Goal: Information Seeking & Learning: Learn about a topic

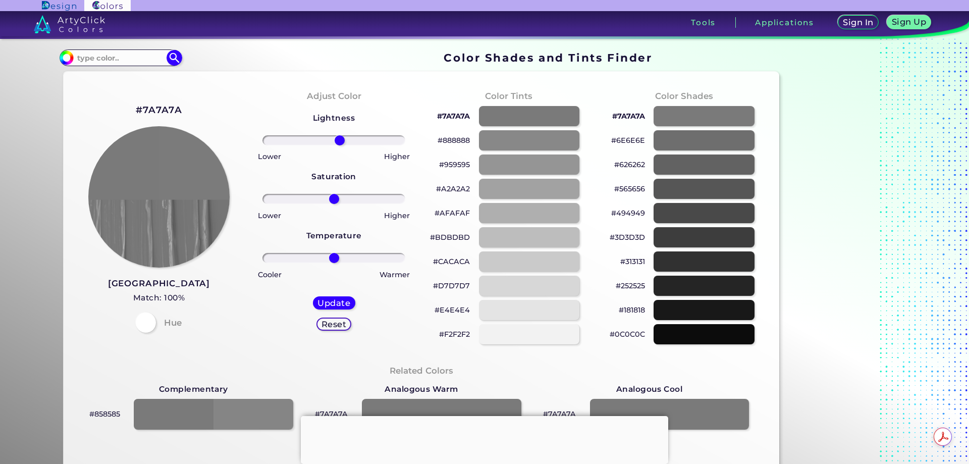
drag, startPoint x: 332, startPoint y: 138, endPoint x: 338, endPoint y: 139, distance: 6.1
type input "9"
click at [338, 139] on input "range" at bounding box center [333, 140] width 143 height 10
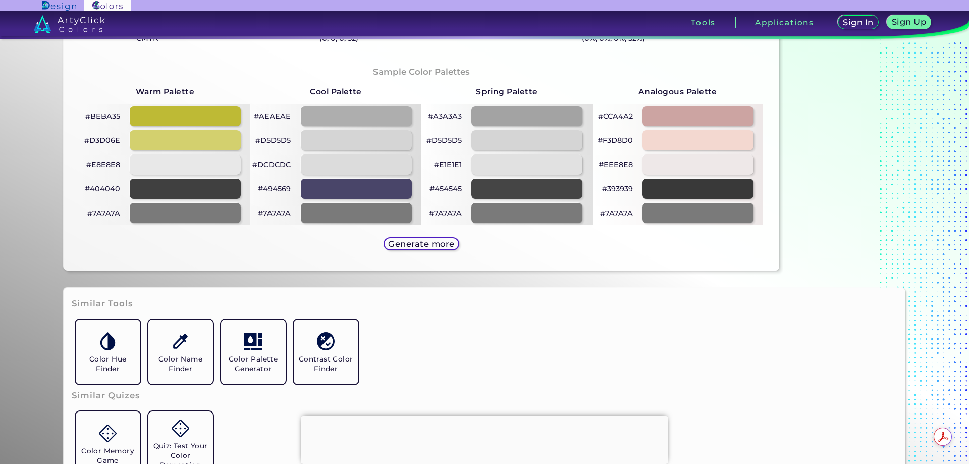
scroll to position [505, 0]
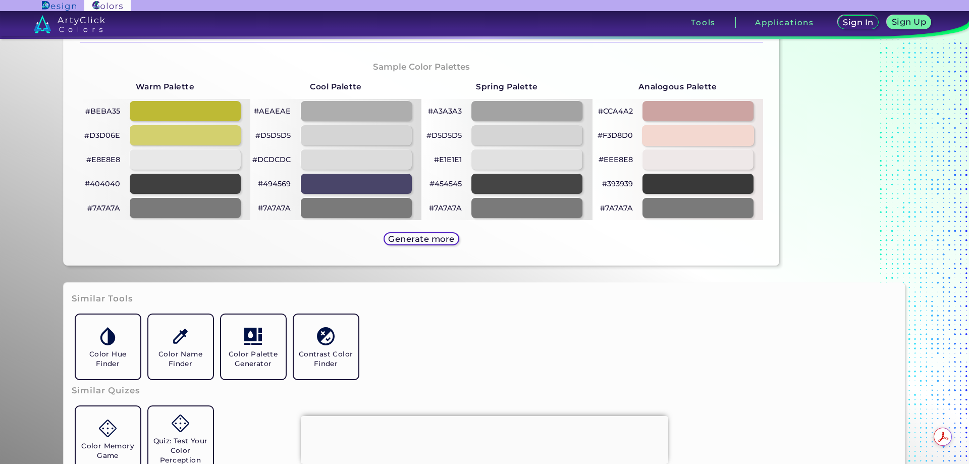
click at [694, 135] on div at bounding box center [698, 135] width 112 height 21
type input "#f3d8d0"
type input "0"
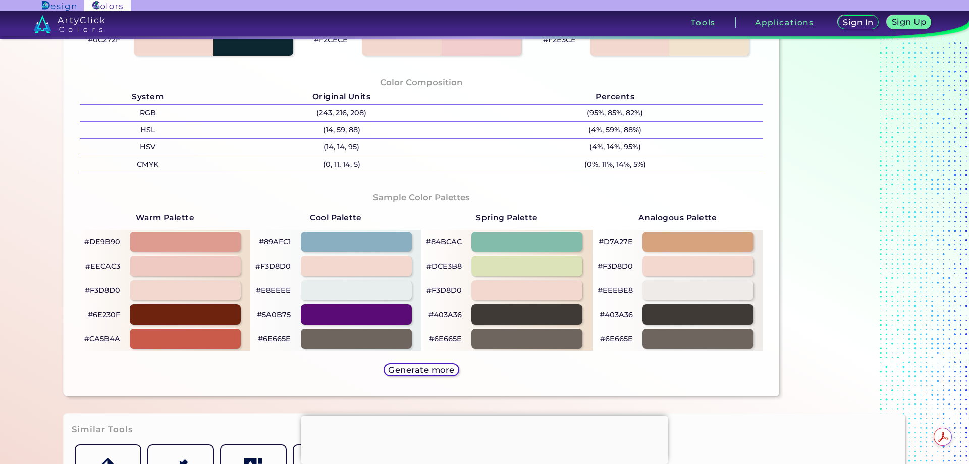
scroll to position [353, 0]
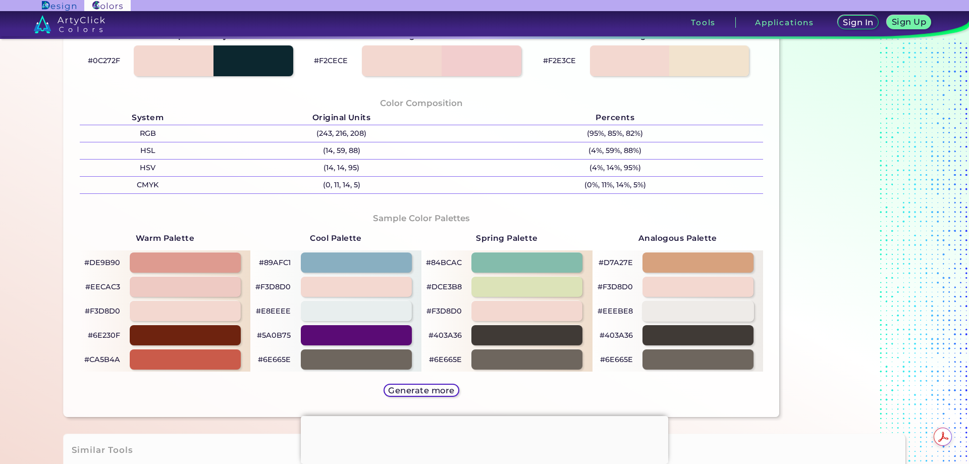
click at [670, 305] on div at bounding box center [698, 310] width 112 height 21
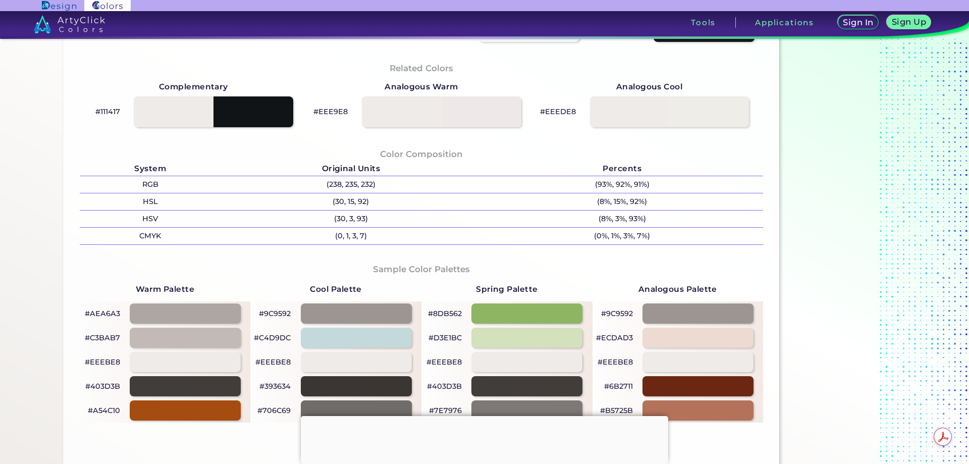
scroll to position [303, 0]
click at [687, 337] on div at bounding box center [698, 337] width 112 height 21
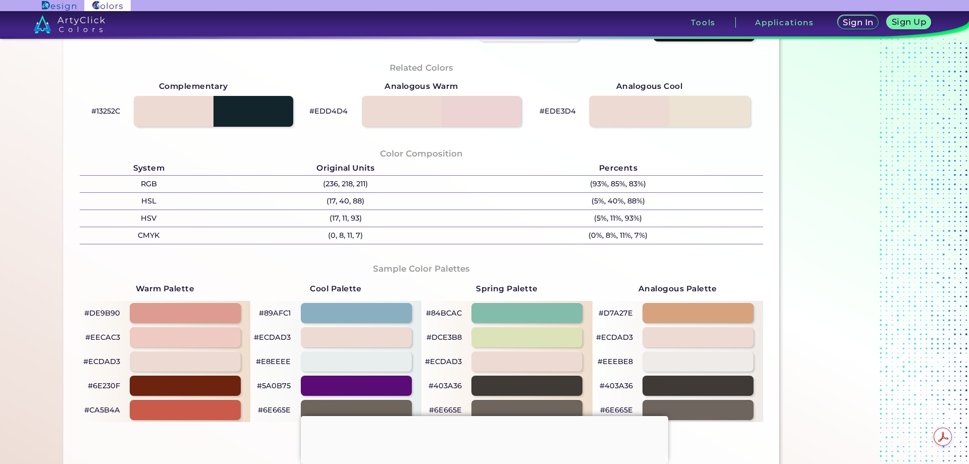
click at [691, 111] on div at bounding box center [669, 110] width 161 height 31
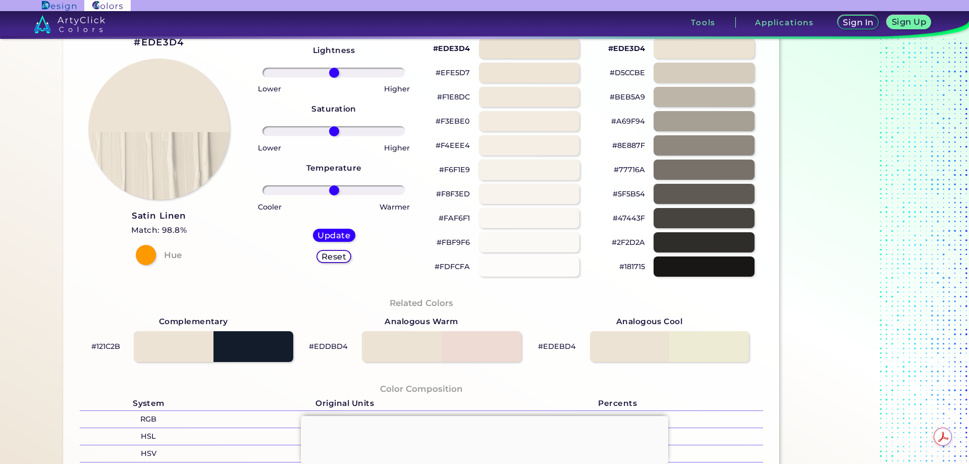
scroll to position [50, 0]
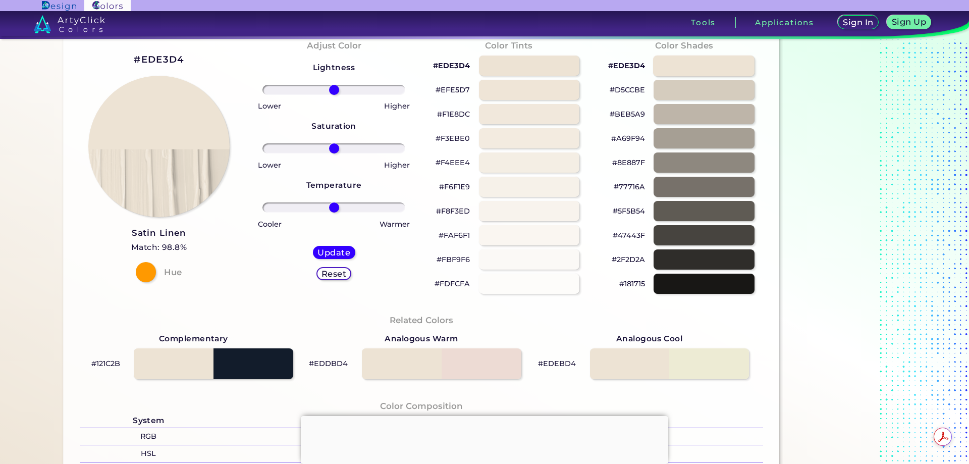
click at [718, 72] on div at bounding box center [703, 65] width 101 height 21
click at [712, 90] on div at bounding box center [703, 89] width 101 height 21
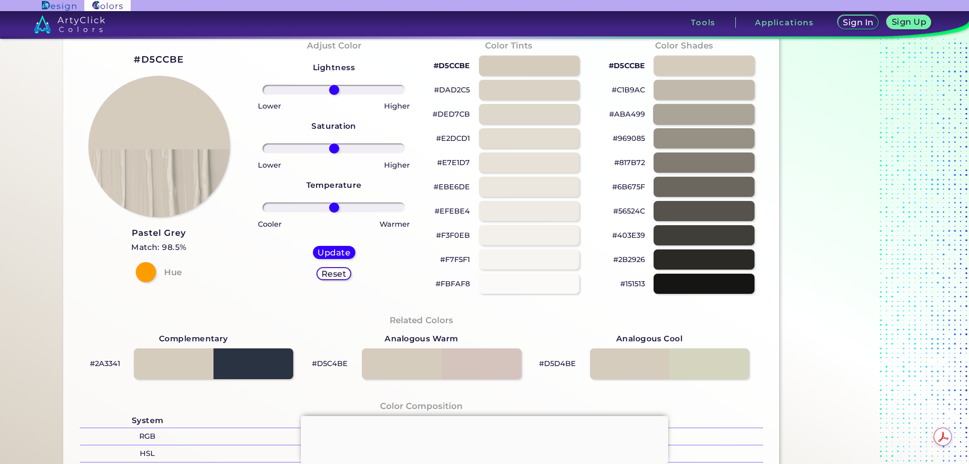
click at [712, 120] on div at bounding box center [703, 113] width 101 height 21
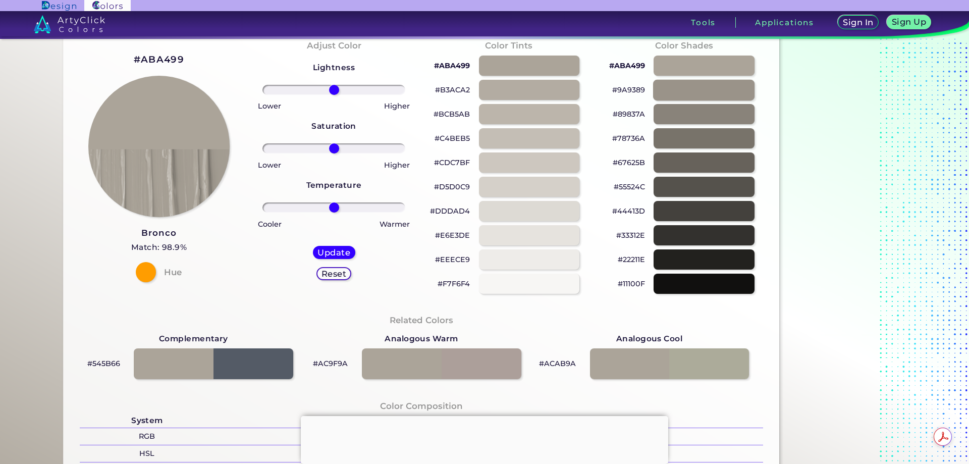
click at [684, 90] on div at bounding box center [703, 89] width 101 height 21
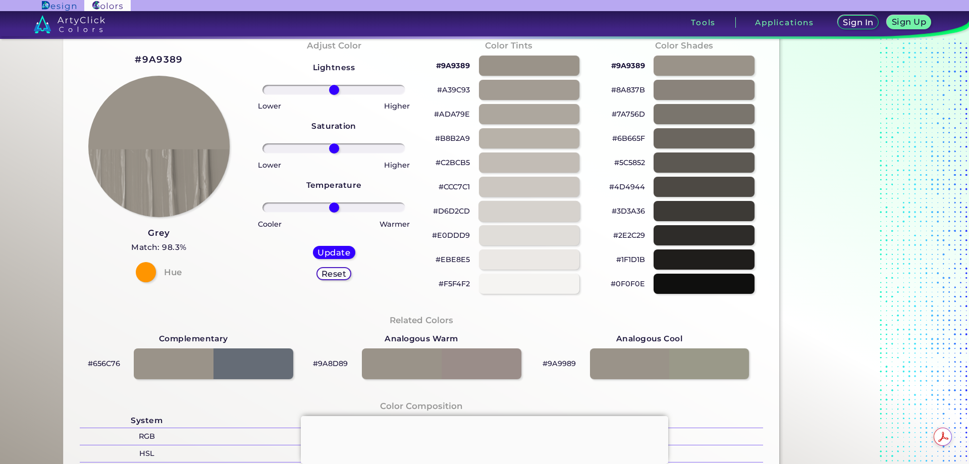
click at [548, 208] on div at bounding box center [528, 210] width 101 height 21
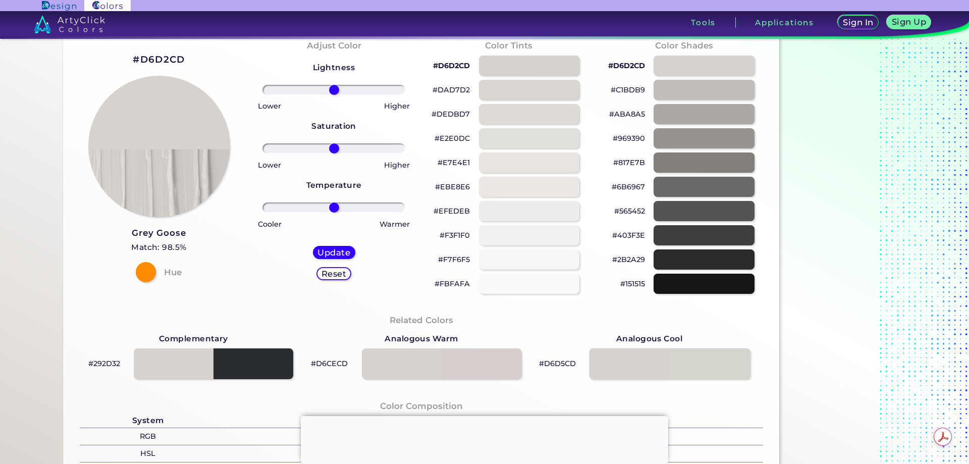
click at [664, 366] on div at bounding box center [669, 363] width 161 height 31
click at [703, 71] on div at bounding box center [703, 65] width 101 height 21
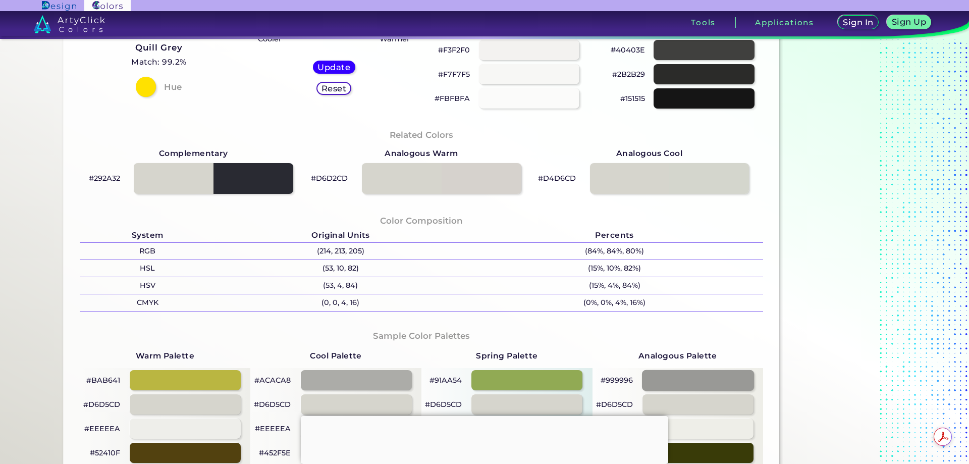
scroll to position [303, 0]
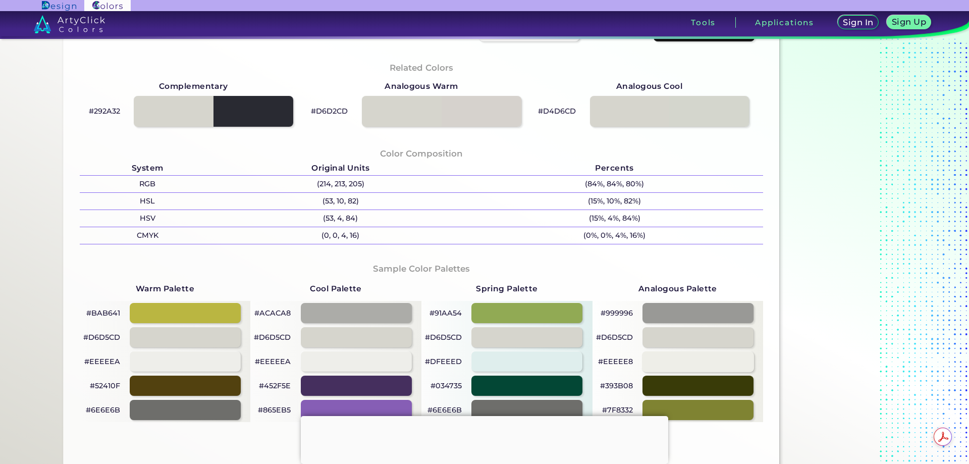
click at [719, 362] on div at bounding box center [698, 361] width 112 height 21
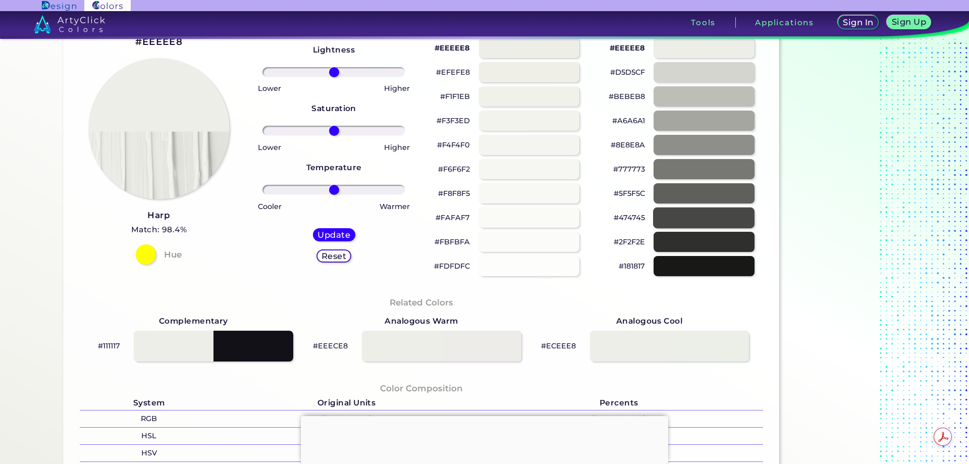
scroll to position [50, 0]
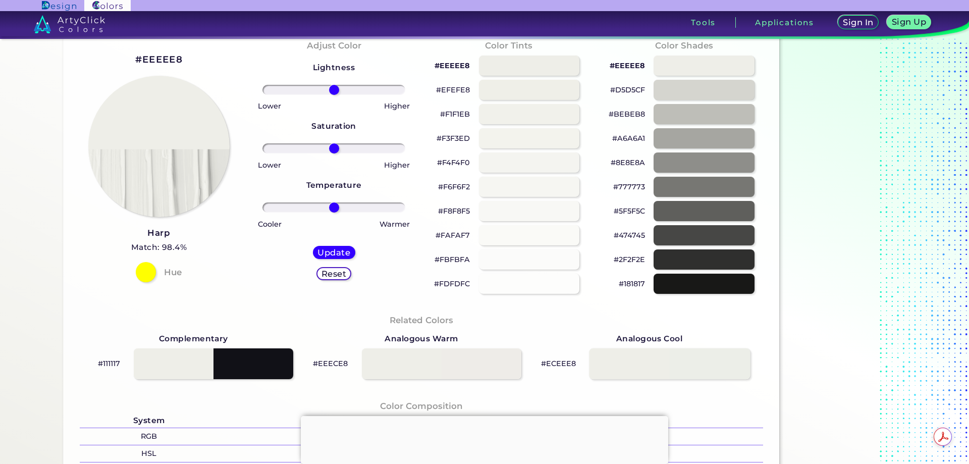
click at [684, 360] on div at bounding box center [669, 363] width 161 height 31
click at [695, 66] on div at bounding box center [703, 65] width 101 height 21
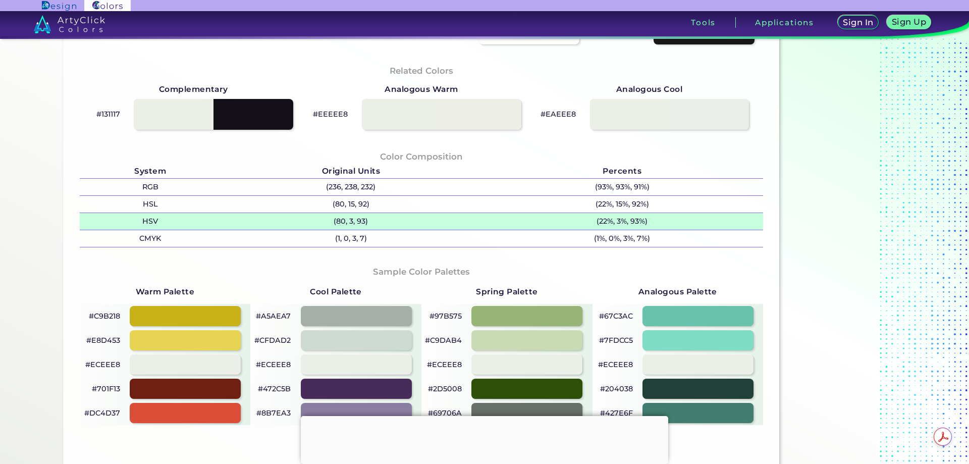
scroll to position [303, 0]
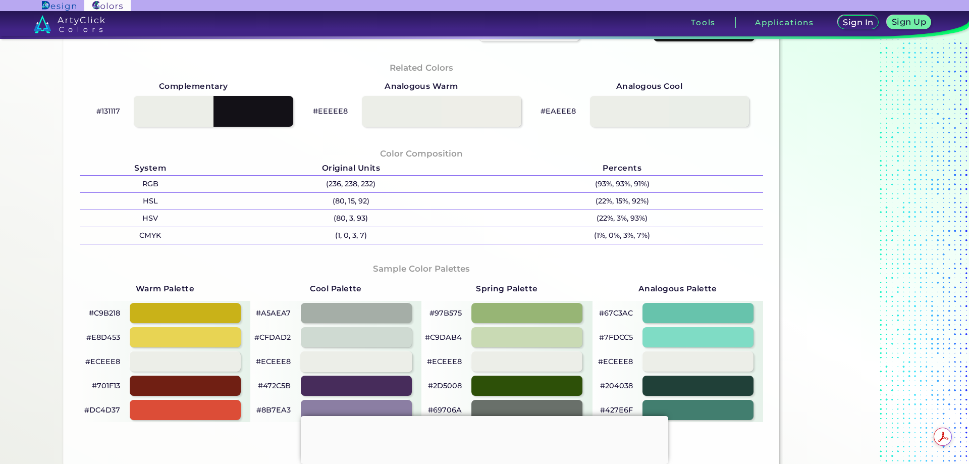
drag, startPoint x: 391, startPoint y: 359, endPoint x: 405, endPoint y: 357, distance: 14.4
click at [392, 359] on div at bounding box center [356, 361] width 112 height 21
click at [552, 359] on div at bounding box center [527, 361] width 112 height 21
click at [711, 357] on div at bounding box center [698, 361] width 112 height 21
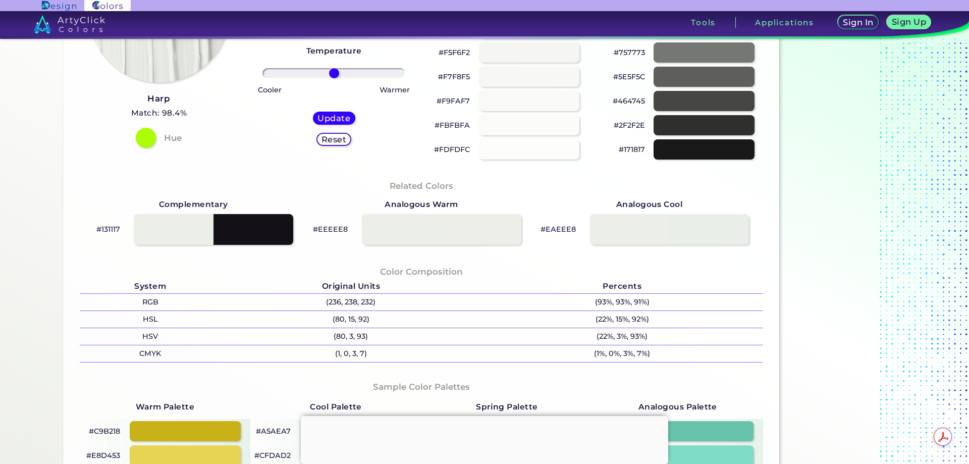
scroll to position [151, 0]
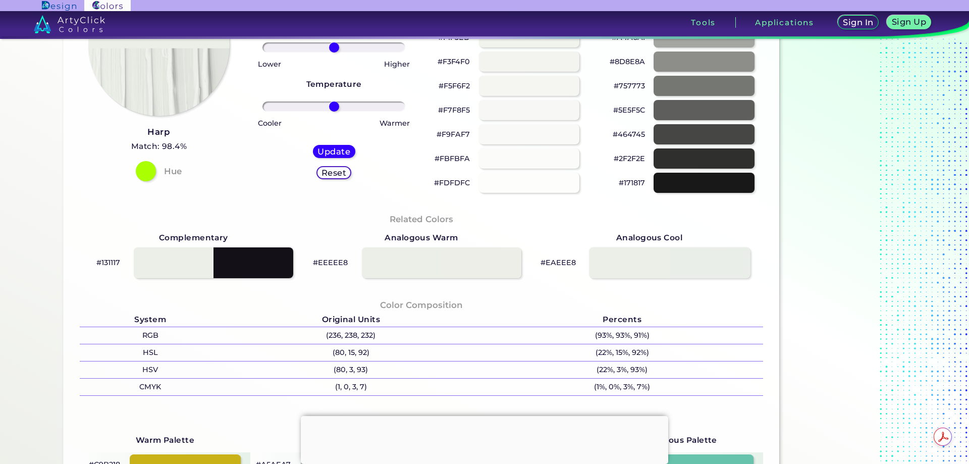
click at [623, 269] on div at bounding box center [669, 262] width 161 height 31
click at [466, 263] on div at bounding box center [441, 262] width 161 height 31
click at [266, 276] on div at bounding box center [213, 262] width 161 height 31
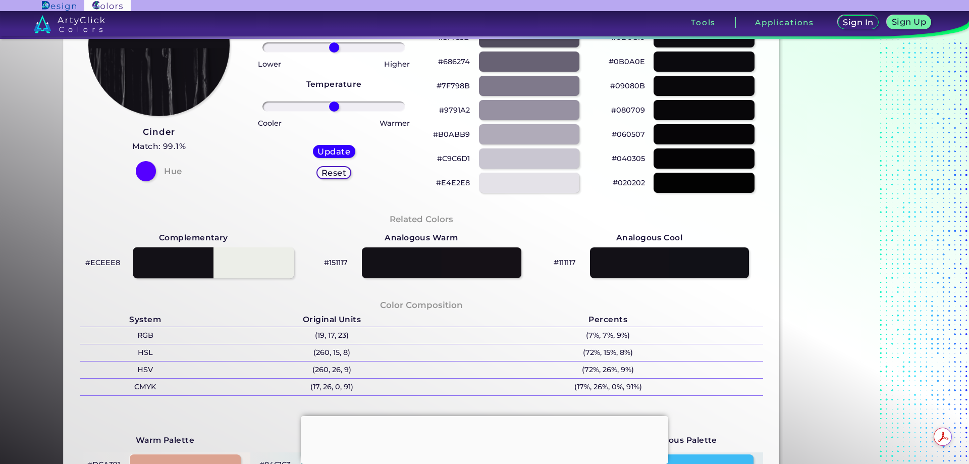
click at [192, 263] on div at bounding box center [213, 262] width 161 height 31
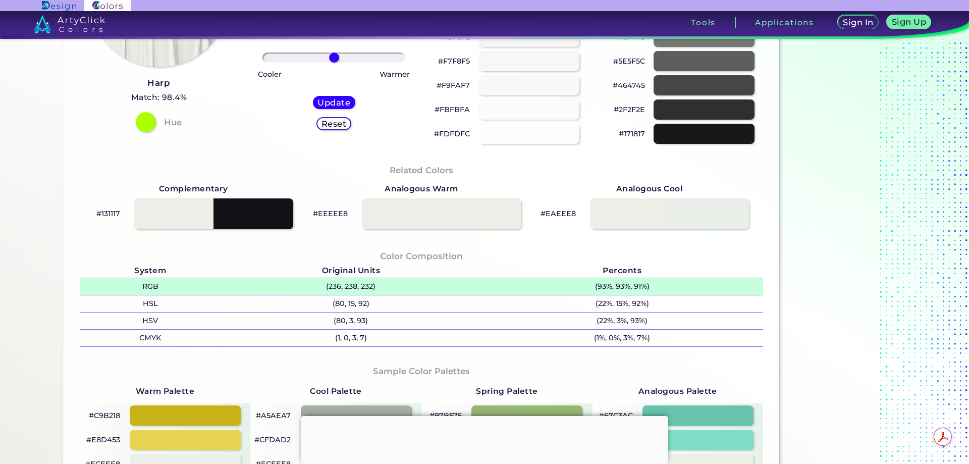
scroll to position [303, 0]
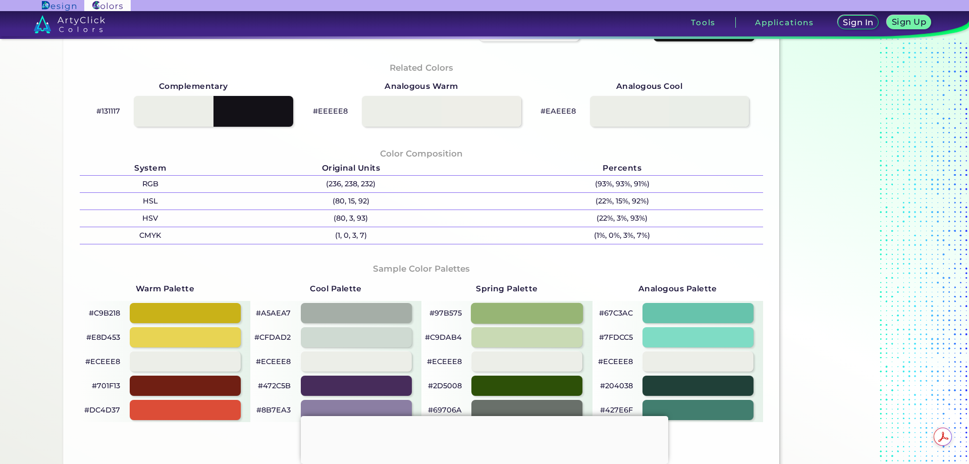
click at [527, 315] on div at bounding box center [527, 312] width 112 height 21
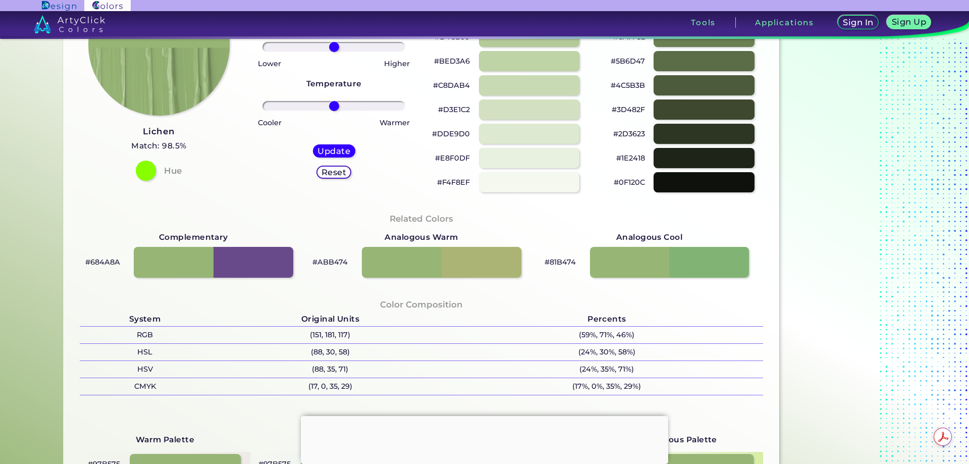
scroll to position [151, 0]
click at [534, 187] on div at bounding box center [528, 182] width 101 height 21
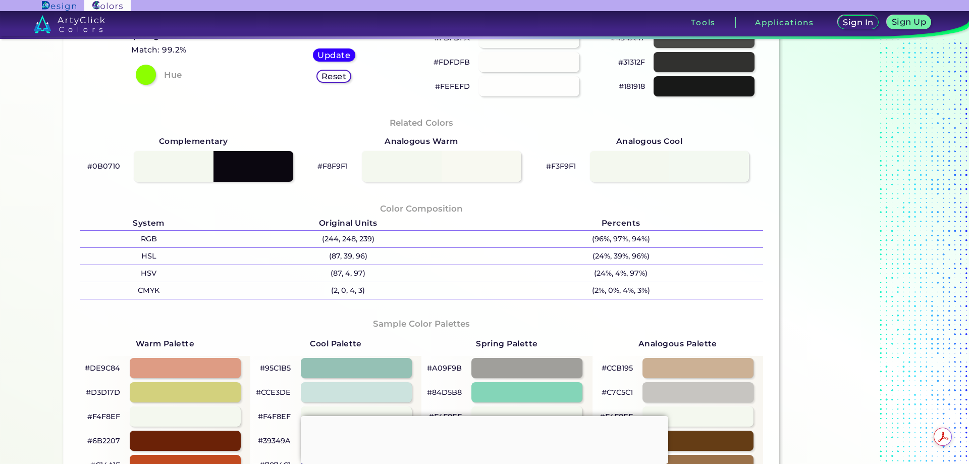
scroll to position [252, 0]
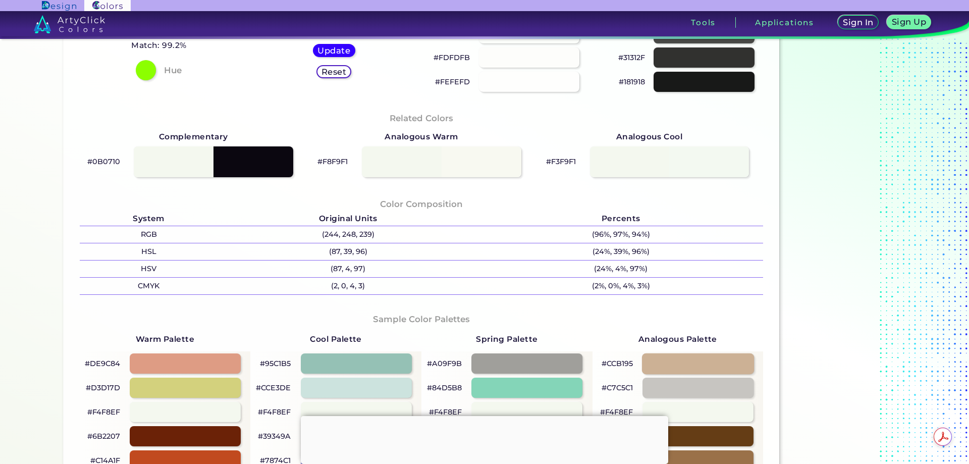
click at [731, 367] on div at bounding box center [698, 363] width 112 height 21
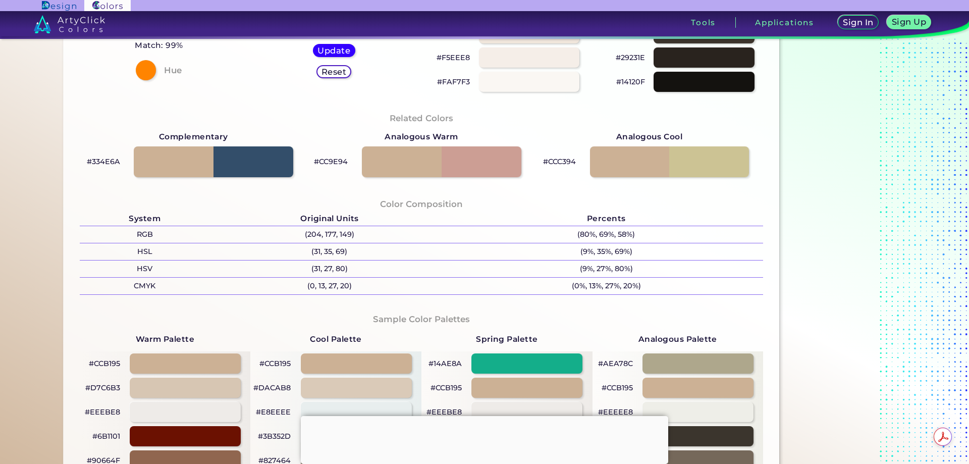
scroll to position [303, 0]
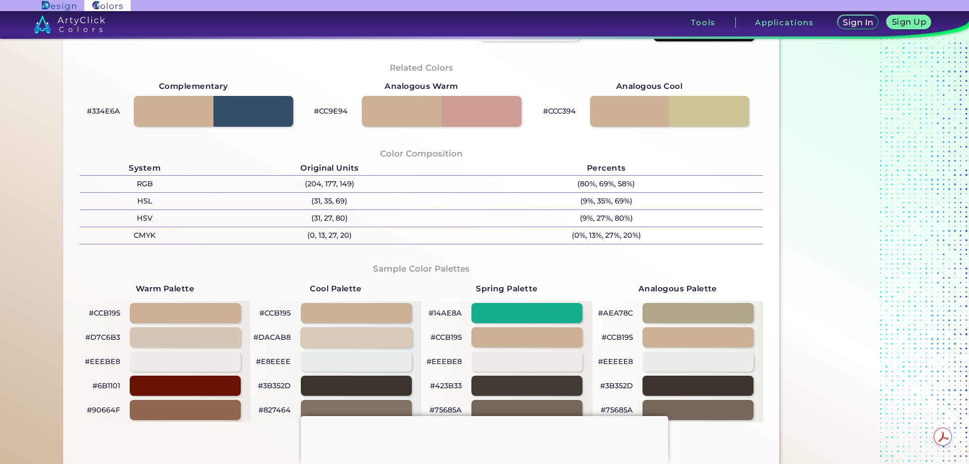
click at [353, 333] on div at bounding box center [356, 337] width 112 height 21
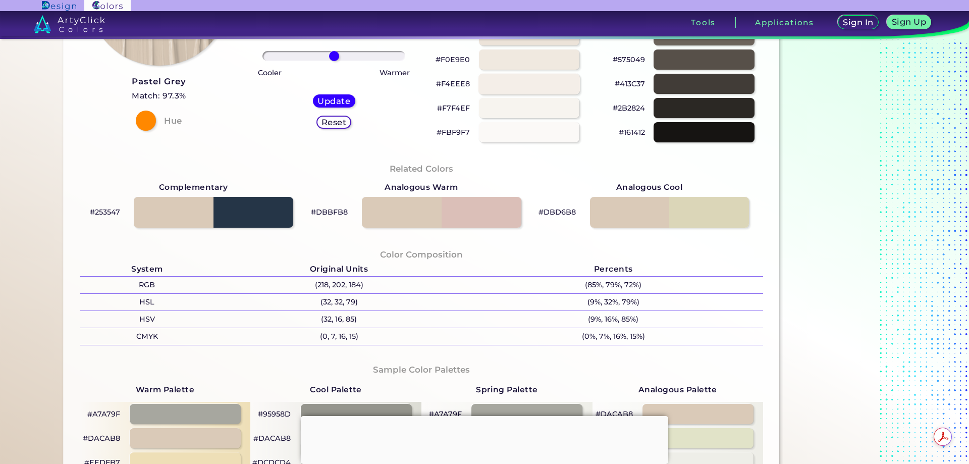
scroll to position [50, 0]
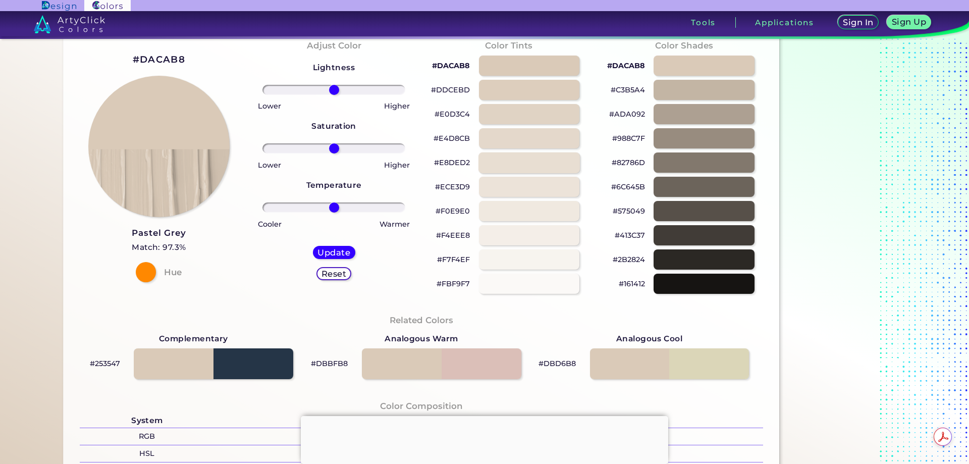
click at [537, 168] on div at bounding box center [528, 162] width 101 height 21
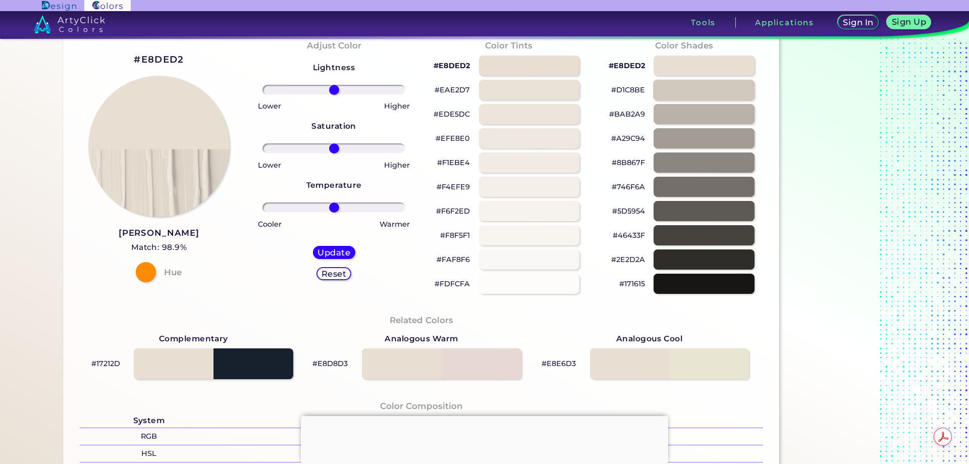
click at [721, 88] on div at bounding box center [703, 89] width 101 height 21
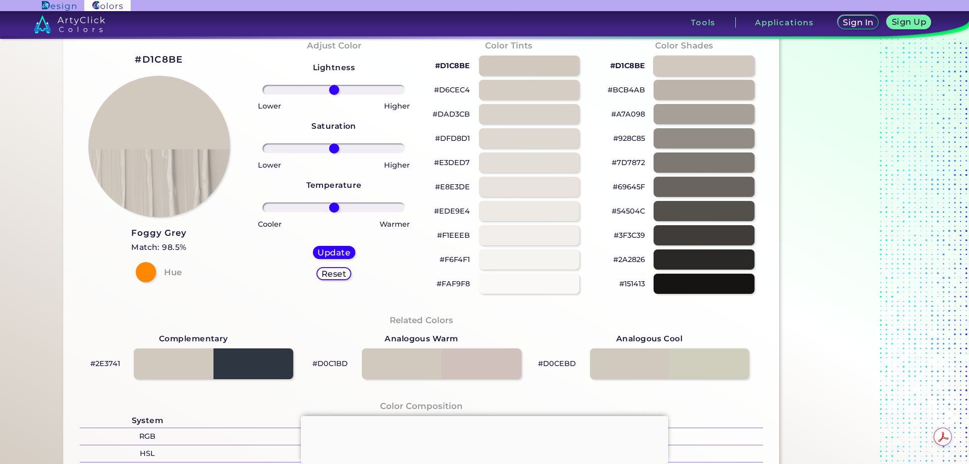
click at [715, 69] on div at bounding box center [703, 65] width 101 height 21
click at [550, 112] on div at bounding box center [528, 113] width 101 height 21
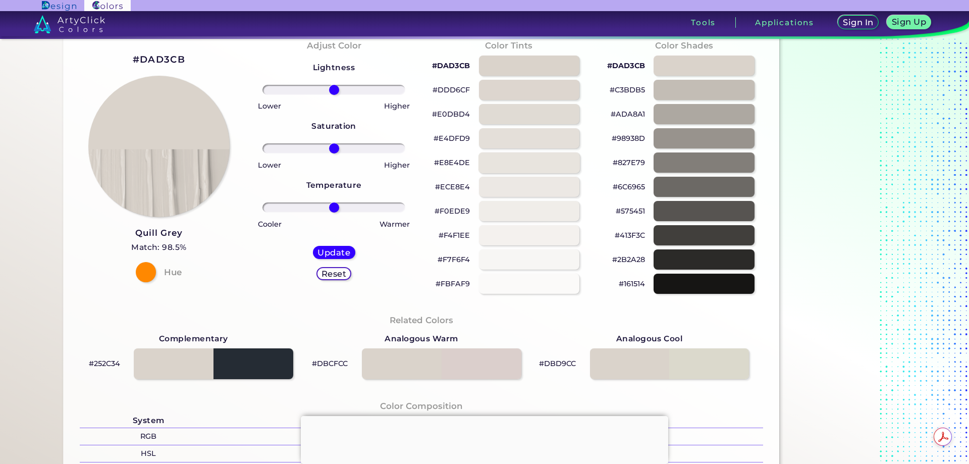
click at [551, 155] on div at bounding box center [528, 162] width 101 height 21
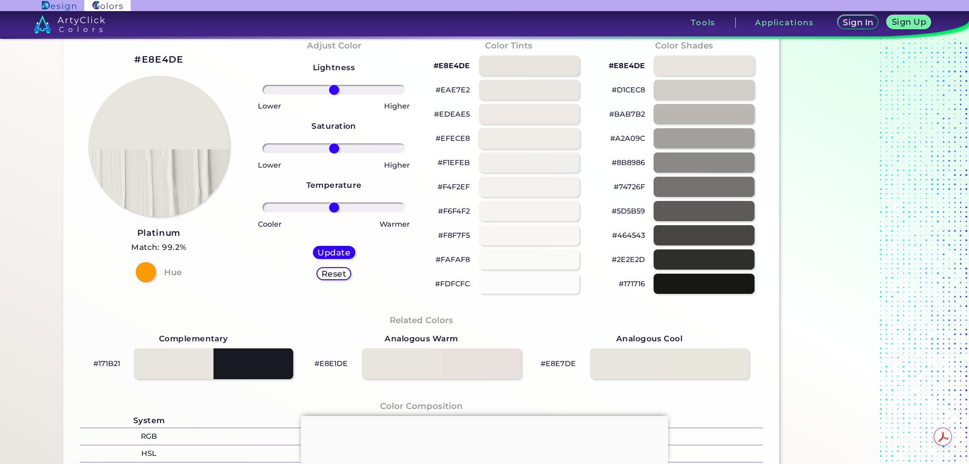
click at [547, 131] on div at bounding box center [528, 138] width 101 height 21
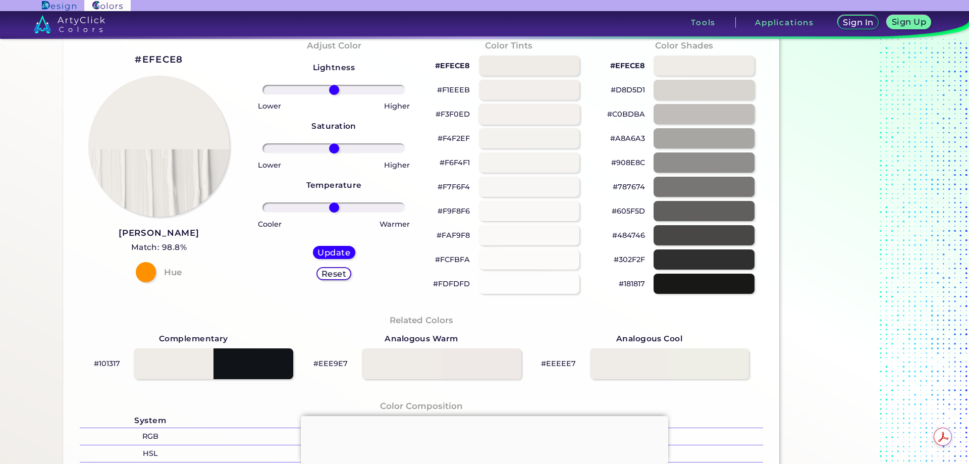
click at [547, 111] on div at bounding box center [528, 113] width 101 height 21
click at [532, 72] on div at bounding box center [528, 65] width 101 height 21
click at [709, 69] on div at bounding box center [703, 65] width 101 height 21
click at [740, 356] on div at bounding box center [669, 363] width 161 height 31
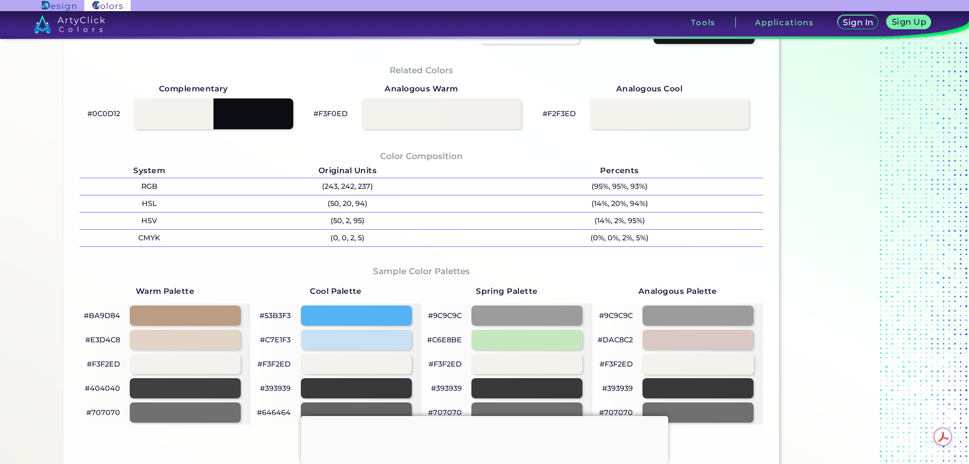
scroll to position [303, 0]
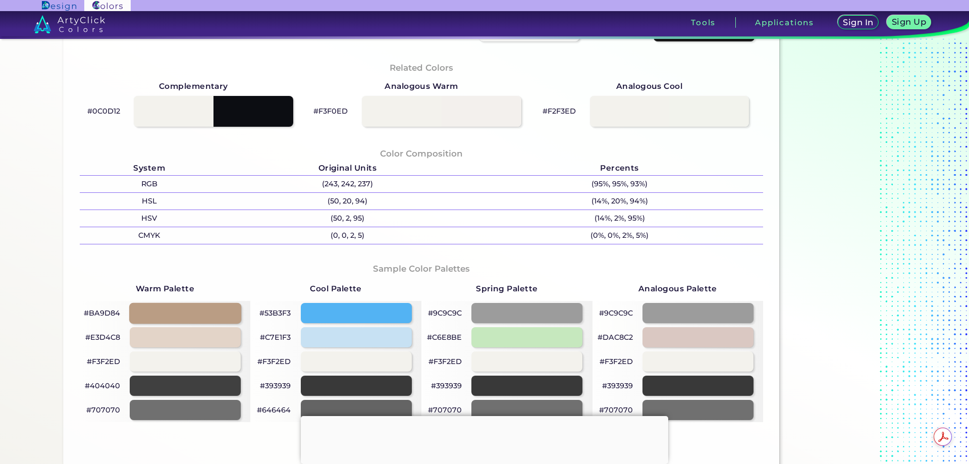
click at [215, 318] on div at bounding box center [185, 312] width 112 height 21
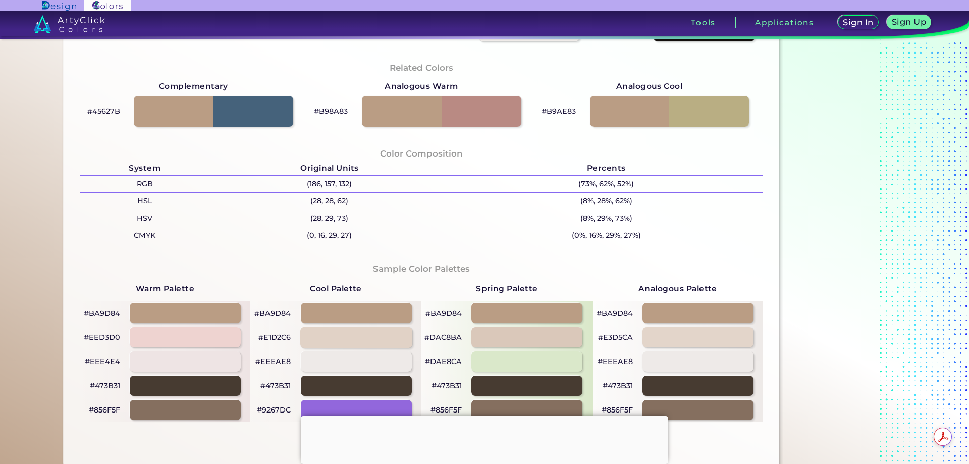
click at [377, 339] on div at bounding box center [356, 337] width 112 height 21
type input "#e1d2c6"
